Goal: Navigation & Orientation: Find specific page/section

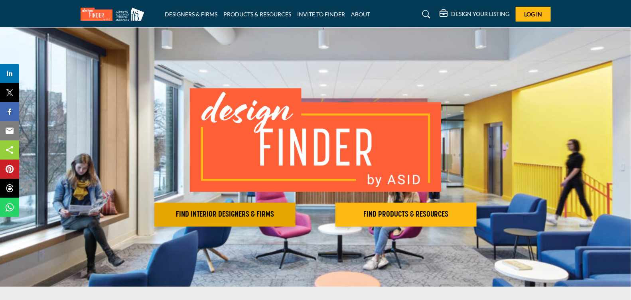
click at [254, 217] on h2 "FIND INTERIOR DESIGNERS & FIRMS" at bounding box center [225, 215] width 136 height 10
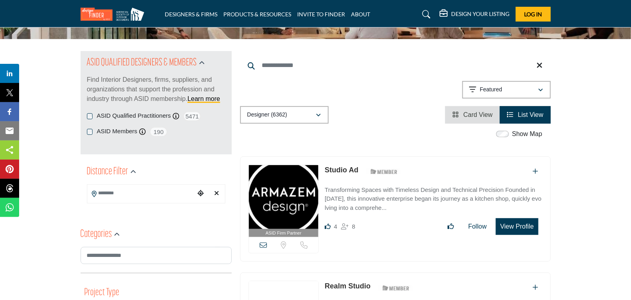
scroll to position [67, 0]
click at [128, 192] on input "Search Location" at bounding box center [141, 194] width 108 height 16
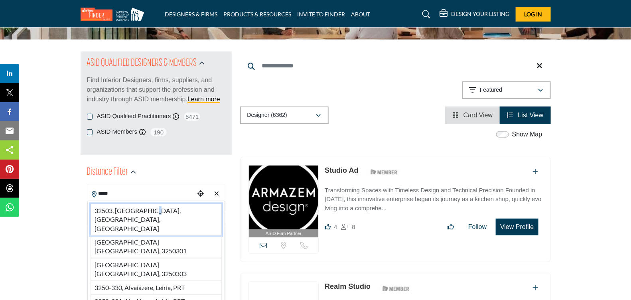
click at [148, 208] on li "32503, Pensacola, FL, USA" at bounding box center [156, 220] width 131 height 32
type input "**********"
type input "***"
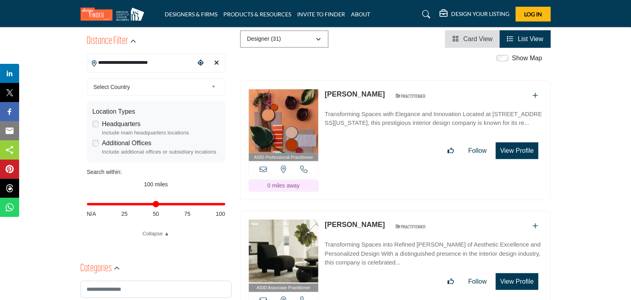
click at [199, 83] on span "Select Country" at bounding box center [150, 87] width 115 height 10
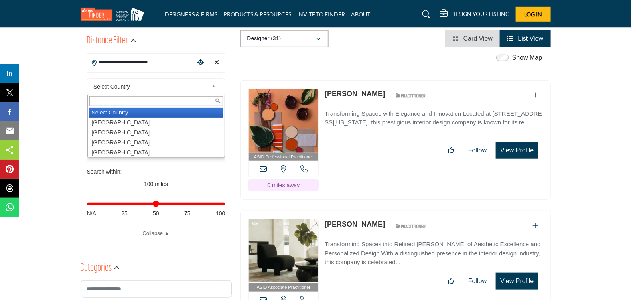
scroll to position [199, 0]
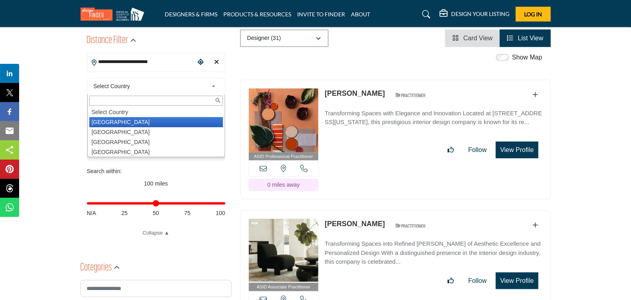
click at [105, 121] on li "[GEOGRAPHIC_DATA]" at bounding box center [156, 122] width 134 height 10
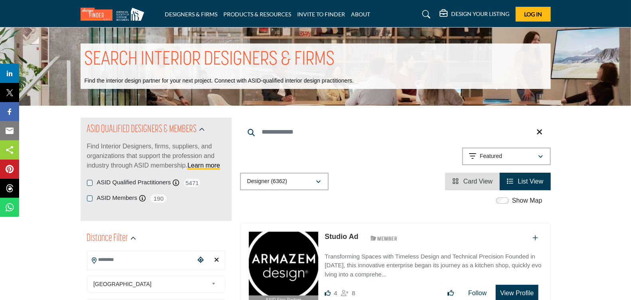
scroll to position [0, 0]
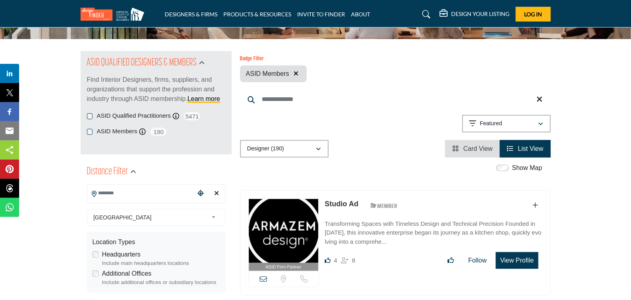
scroll to position [67, 0]
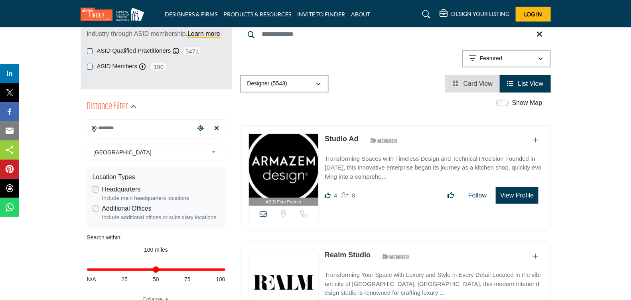
scroll to position [133, 0]
click at [129, 129] on input "Search Location" at bounding box center [141, 128] width 108 height 16
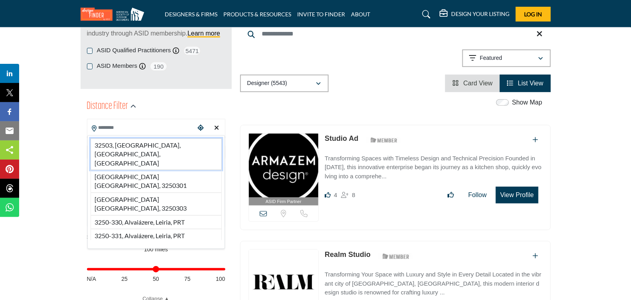
click at [152, 144] on li "32503, Pensacola, FL, USA" at bounding box center [156, 154] width 131 height 32
type input "**********"
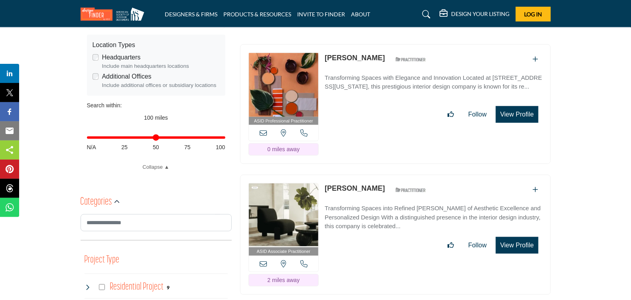
scroll to position [265, 0]
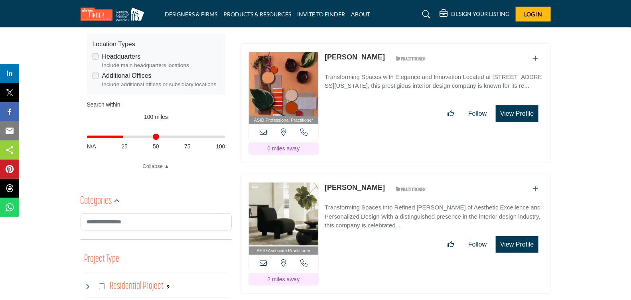
drag, startPoint x: 223, startPoint y: 138, endPoint x: 124, endPoint y: 139, distance: 98.1
type input "**"
click at [124, 138] on input "Distance in miles" at bounding box center [156, 137] width 138 height 2
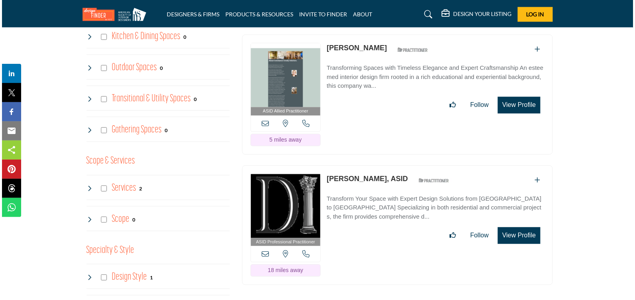
scroll to position [666, 0]
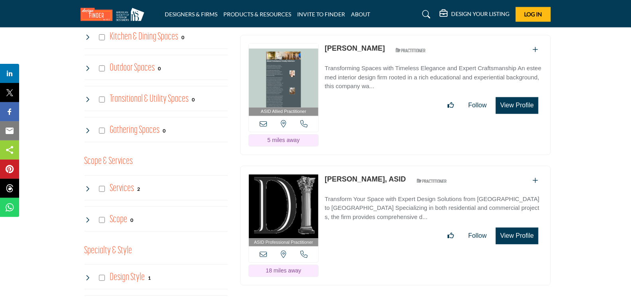
drag, startPoint x: 525, startPoint y: 209, endPoint x: 516, endPoint y: 217, distance: 12.2
click at [516, 227] on button "View Profile" at bounding box center [517, 235] width 42 height 17
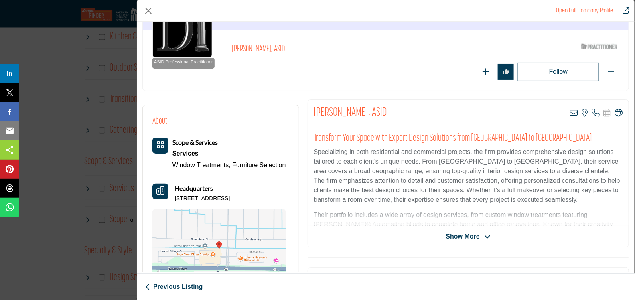
scroll to position [78, 0]
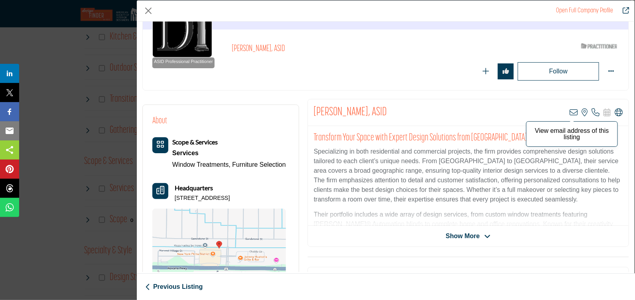
click at [571, 113] on icon "Company Data Modal" at bounding box center [573, 112] width 8 height 8
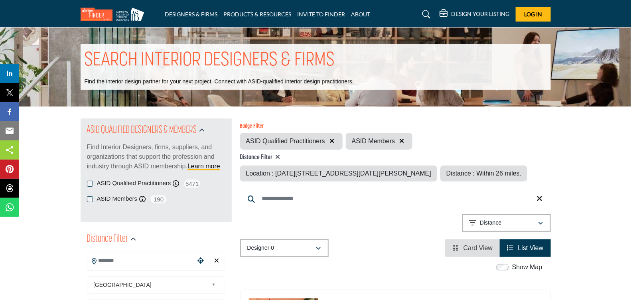
type input "**********"
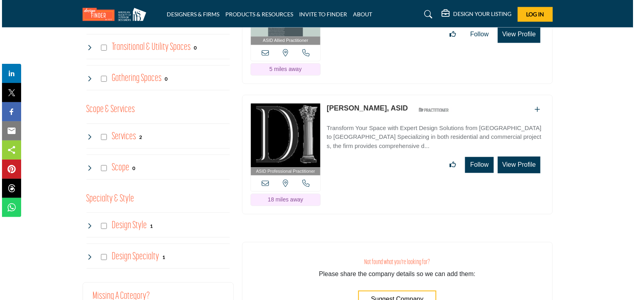
scroll to position [718, 0]
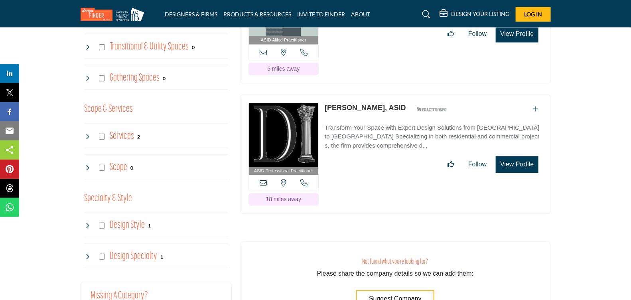
click at [523, 159] on button "View Profile" at bounding box center [517, 164] width 42 height 17
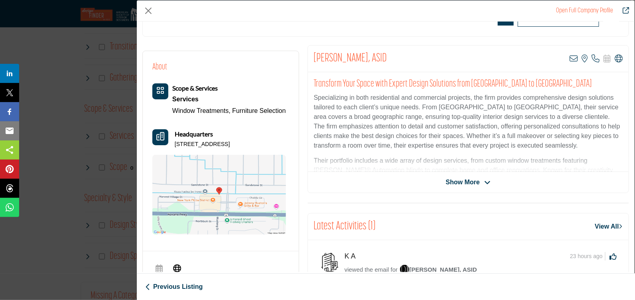
scroll to position [132, 0]
click at [617, 57] on icon "Company Data Modal" at bounding box center [619, 58] width 8 height 8
click at [181, 288] on link "Previous Listing" at bounding box center [173, 287] width 57 height 10
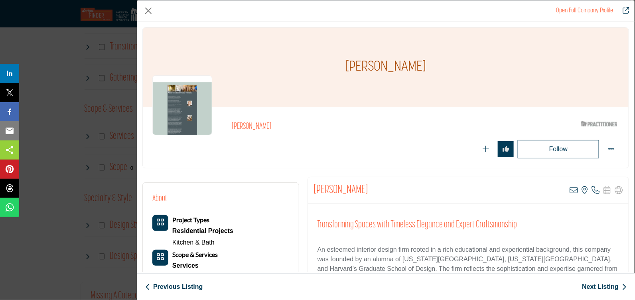
click at [180, 286] on link "Previous Listing" at bounding box center [173, 287] width 57 height 10
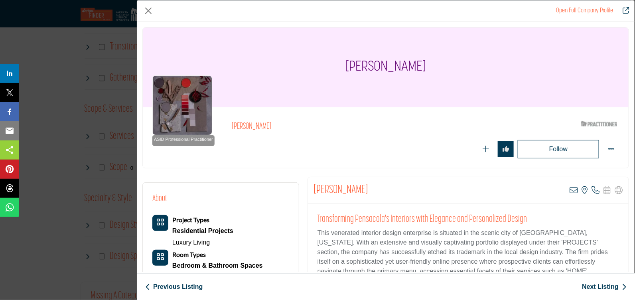
click at [195, 279] on div "Previous Listing Next Listing" at bounding box center [386, 286] width 498 height 27
click at [193, 286] on link "Previous Listing" at bounding box center [173, 287] width 57 height 10
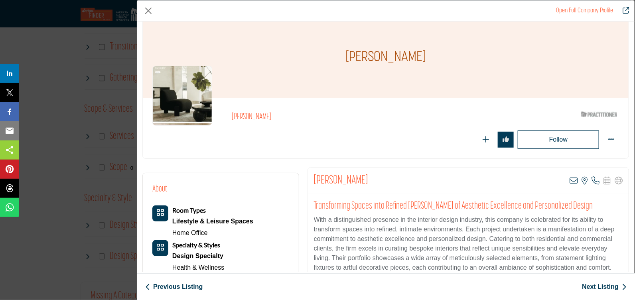
scroll to position [0, 0]
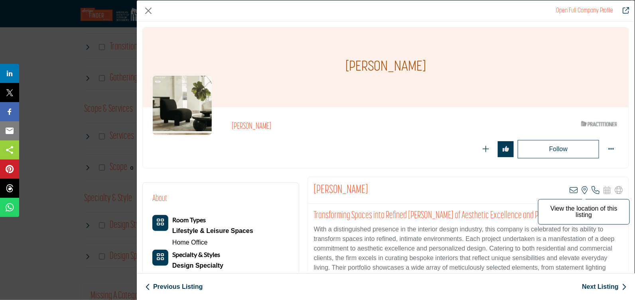
click at [581, 190] on icon "Company Data Modal" at bounding box center [584, 190] width 6 height 8
click at [180, 286] on link "Previous Listing" at bounding box center [173, 287] width 57 height 10
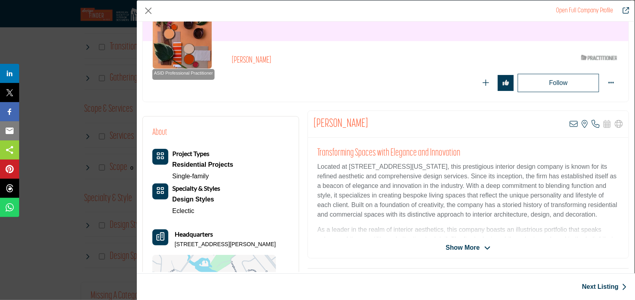
scroll to position [66, 0]
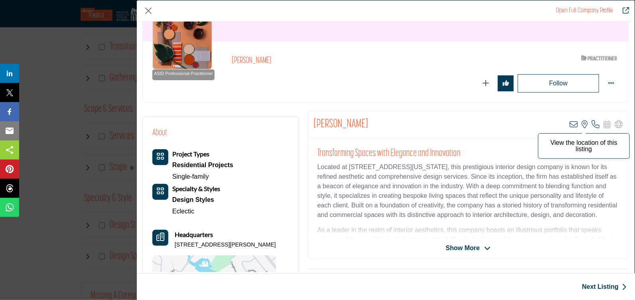
click at [582, 124] on icon "Company Data Modal" at bounding box center [584, 124] width 6 height 8
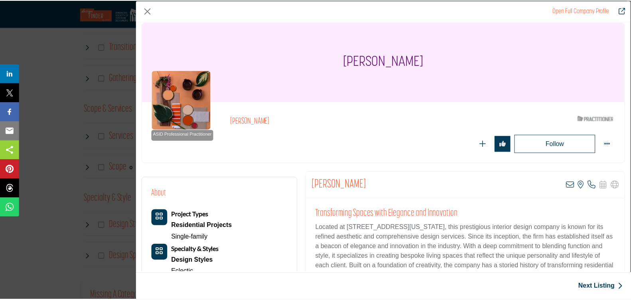
scroll to position [0, 0]
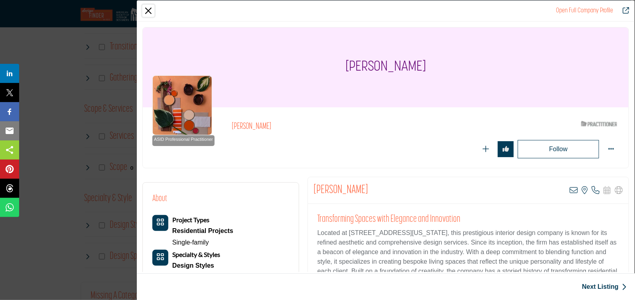
click at [151, 11] on button "Close" at bounding box center [148, 11] width 12 height 12
